Goal: Use online tool/utility: Utilize a website feature to perform a specific function

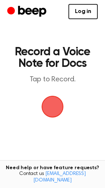
click at [51, 104] on span "button" at bounding box center [52, 106] width 29 height 29
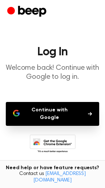
click at [27, 114] on button "Continue with Google" at bounding box center [52, 114] width 93 height 24
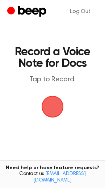
click at [53, 109] on span "button" at bounding box center [52, 106] width 29 height 29
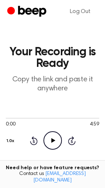
click at [51, 142] on icon "Play Audio" at bounding box center [52, 140] width 18 height 18
click at [51, 142] on icon "Pause Audio" at bounding box center [52, 140] width 18 height 18
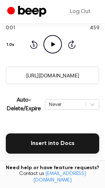
scroll to position [120, 0]
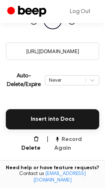
click at [63, 139] on button "Record Again" at bounding box center [76, 143] width 45 height 17
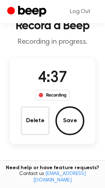
click at [56, 95] on div "Recording" at bounding box center [52, 94] width 35 height 11
click at [56, 96] on div "Recording" at bounding box center [52, 94] width 35 height 11
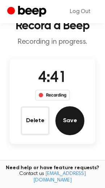
click at [67, 121] on button "Save" at bounding box center [69, 120] width 29 height 29
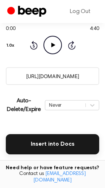
scroll to position [96, 0]
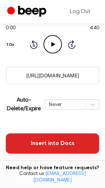
click at [40, 140] on button "Insert into Docs" at bounding box center [52, 143] width 93 height 20
